Goal: Information Seeking & Learning: Find specific page/section

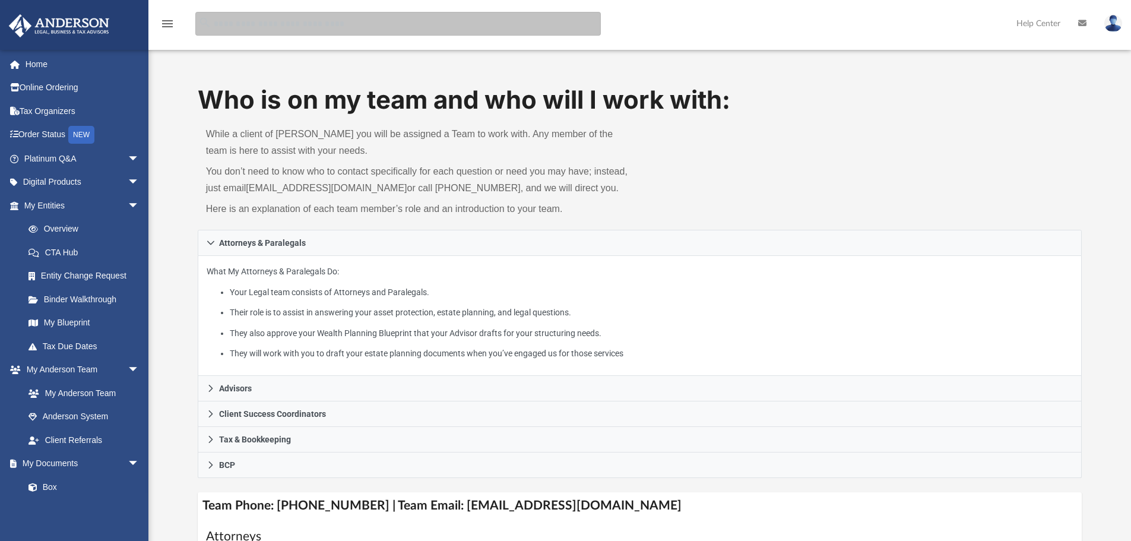
click at [254, 26] on input "search" at bounding box center [398, 24] width 406 height 24
type input "***"
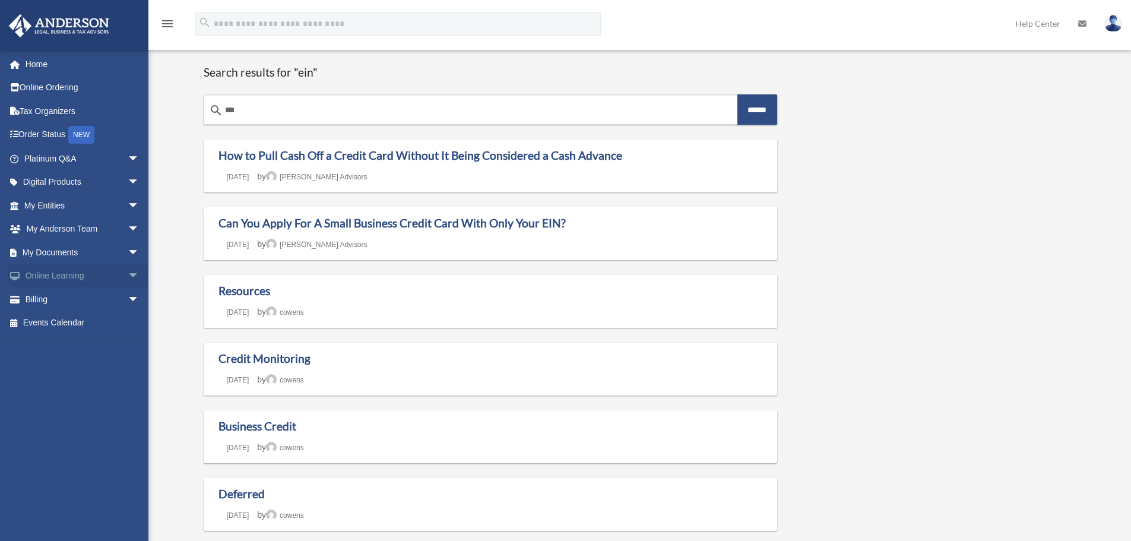
click at [128, 274] on span "arrow_drop_down" at bounding box center [140, 276] width 24 height 24
click at [72, 345] on link "Resources" at bounding box center [87, 346] width 141 height 24
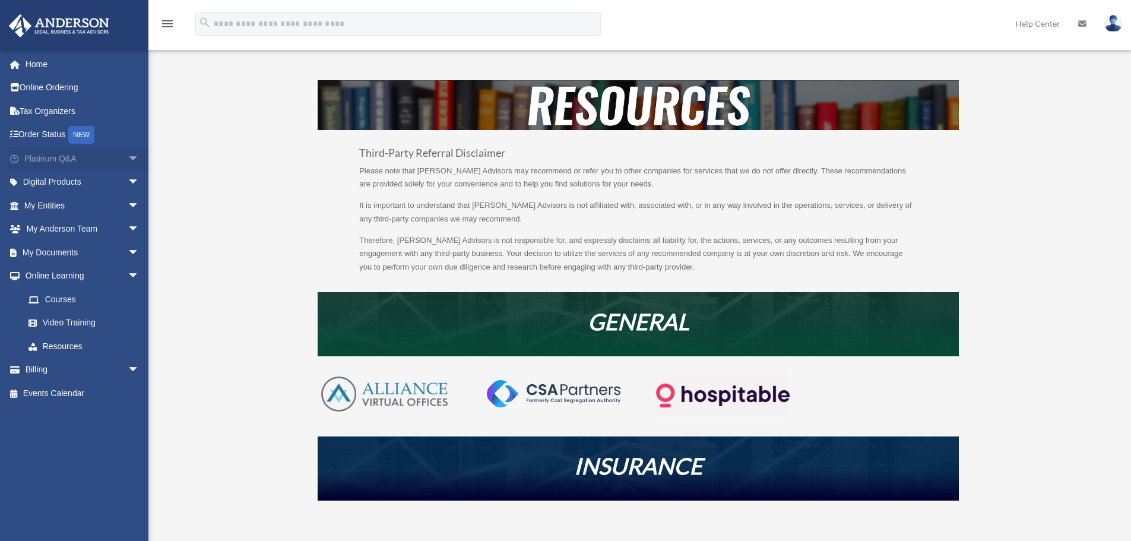
click at [128, 160] on span "arrow_drop_down" at bounding box center [140, 159] width 24 height 24
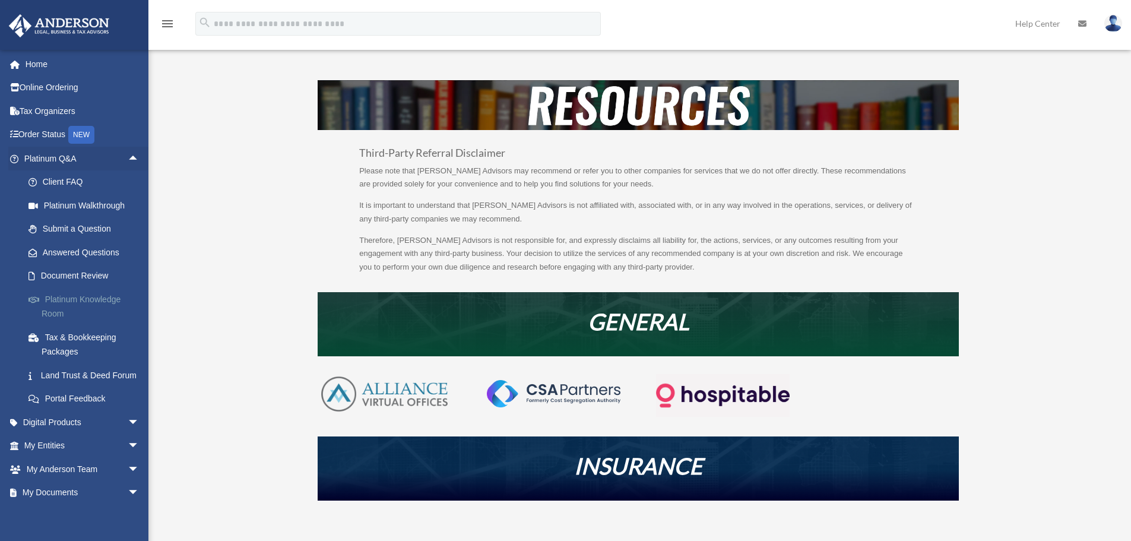
click at [74, 300] on link "Platinum Knowledge Room" at bounding box center [87, 306] width 141 height 38
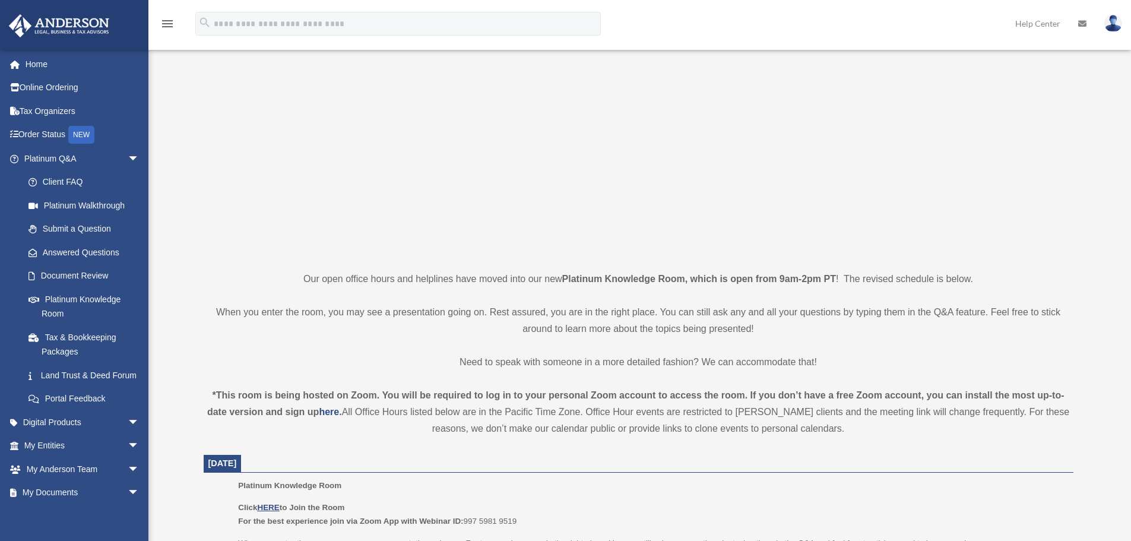
scroll to position [297, 0]
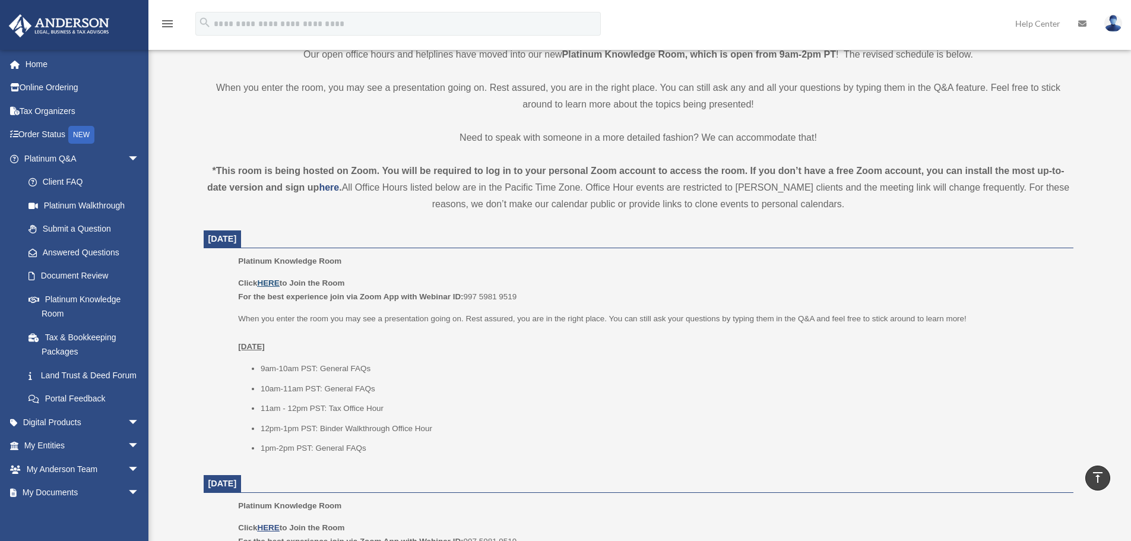
click at [270, 281] on u "HERE" at bounding box center [268, 282] width 22 height 9
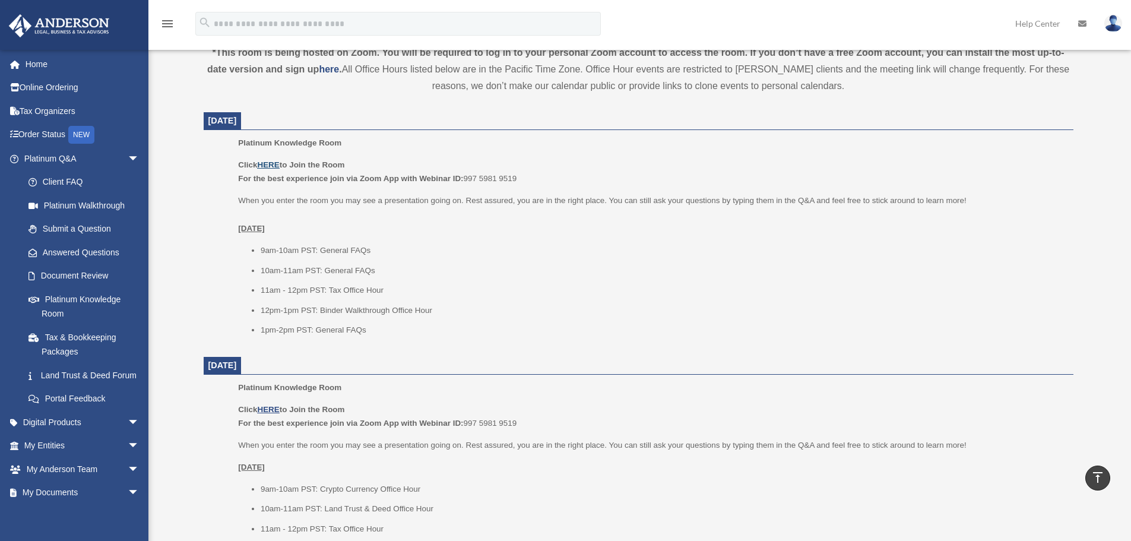
scroll to position [356, 0]
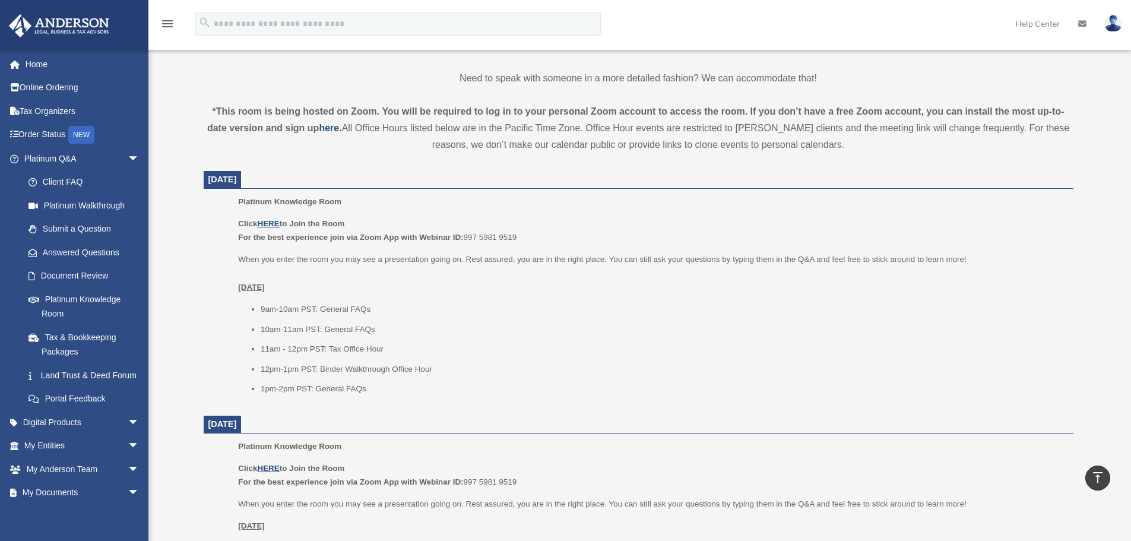
click at [267, 223] on u "HERE" at bounding box center [268, 223] width 22 height 9
